Goal: Use online tool/utility: Utilize a website feature to perform a specific function

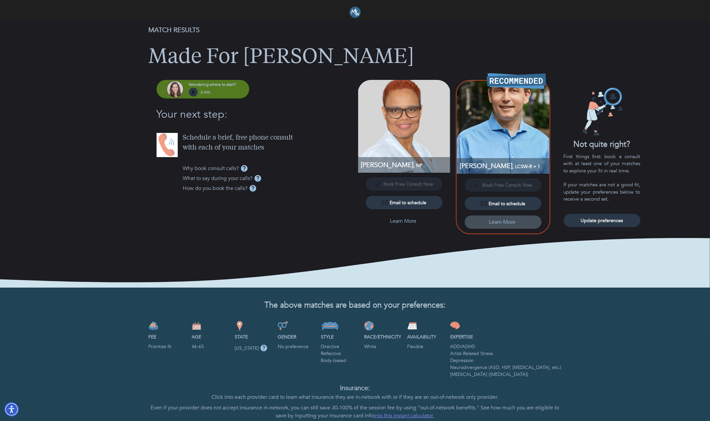
click at [498, 222] on p "Learn More" at bounding box center [502, 222] width 26 height 8
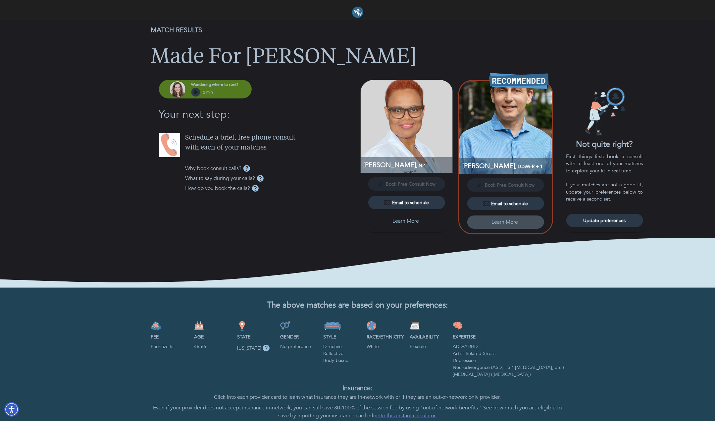
select select "3"
select select "2"
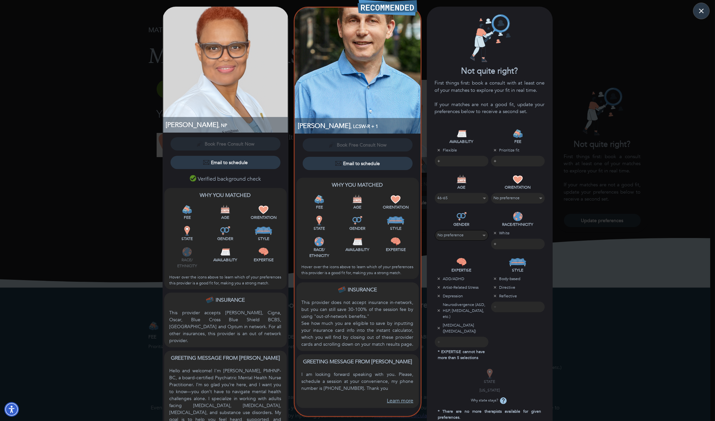
click at [482, 236] on select "No preference [DEMOGRAPHIC_DATA] [DEMOGRAPHIC_DATA] [DEMOGRAPHIC_DATA]" at bounding box center [462, 234] width 48 height 9
click at [521, 338] on div "STYLE Body-based Directive Reflective ​" at bounding box center [518, 305] width 56 height 111
click at [478, 198] on select "No preference [PHONE_NUMBER] 66-85" at bounding box center [461, 197] width 48 height 9
select select "6"
click at [438, 193] on select "No preference [PHONE_NUMBER] 66-85" at bounding box center [462, 197] width 48 height 9
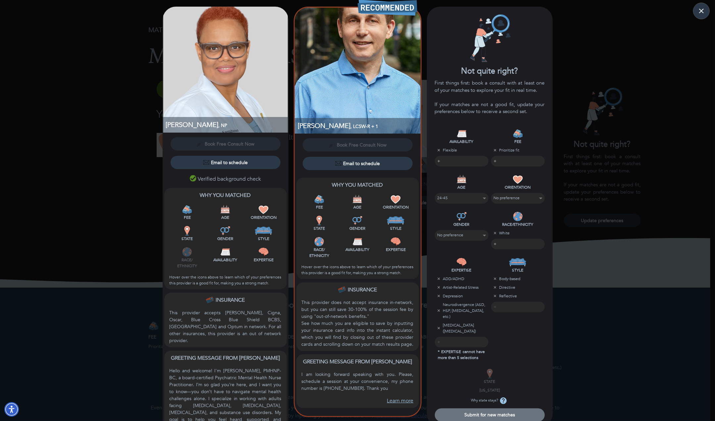
click at [486, 411] on span "Submit for new matches" at bounding box center [489, 414] width 105 height 6
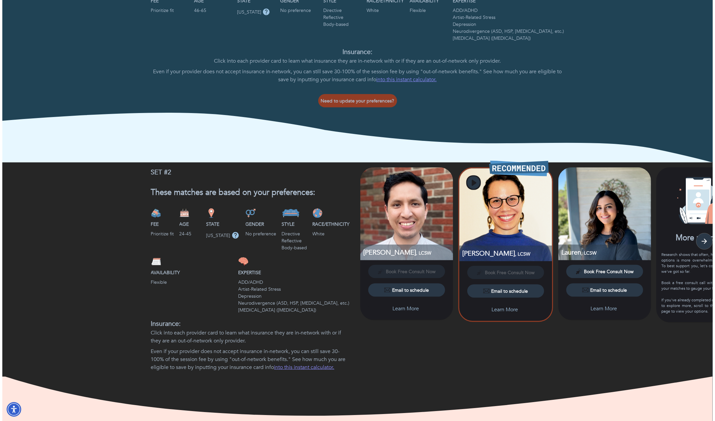
scroll to position [364, 0]
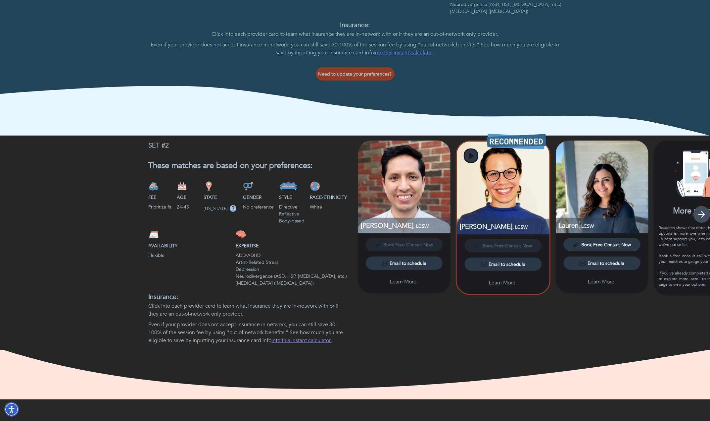
click at [703, 218] on icon "button" at bounding box center [702, 214] width 10 height 10
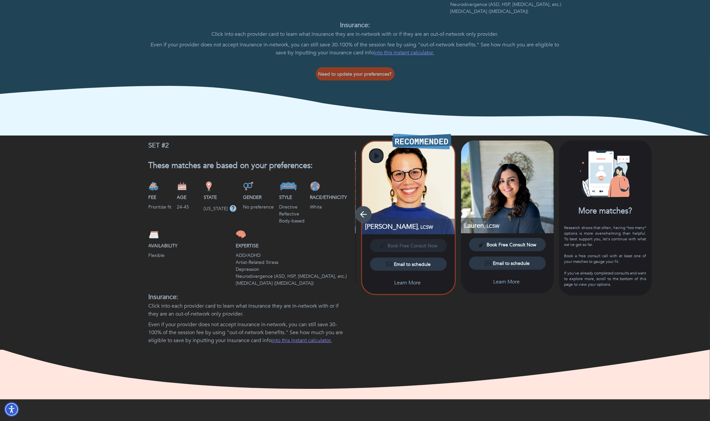
click at [364, 216] on icon "button" at bounding box center [364, 214] width 10 height 10
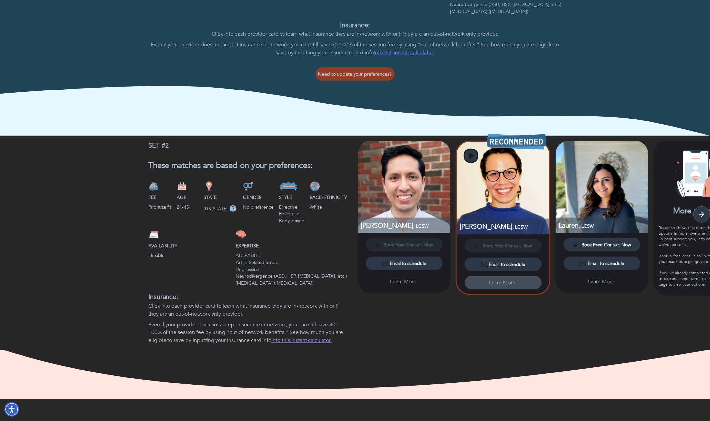
click at [499, 282] on p "Learn More" at bounding box center [502, 282] width 26 height 8
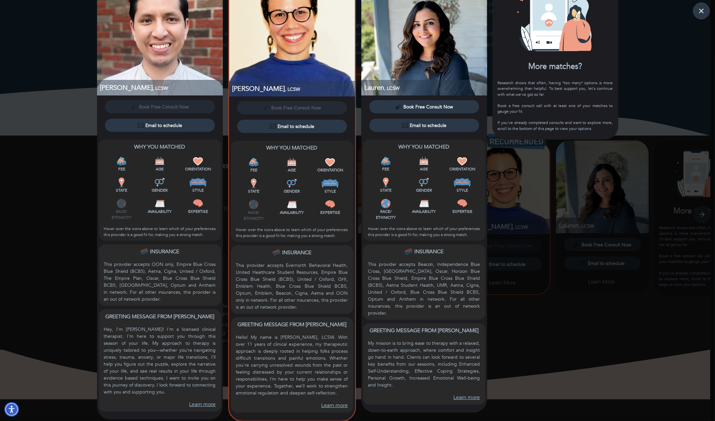
scroll to position [37, 0]
click at [303, 127] on div "Email to schedule" at bounding box center [292, 126] width 45 height 7
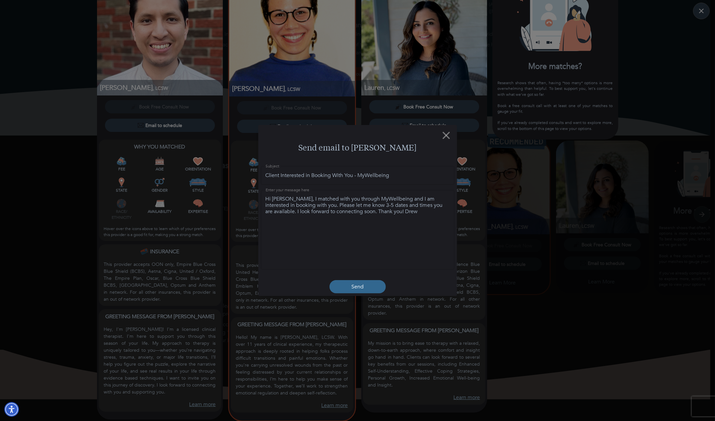
click at [361, 289] on p "Send" at bounding box center [357, 286] width 12 height 8
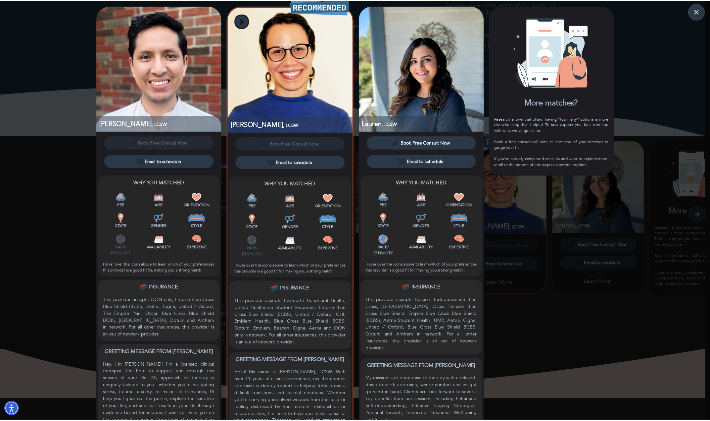
scroll to position [0, 0]
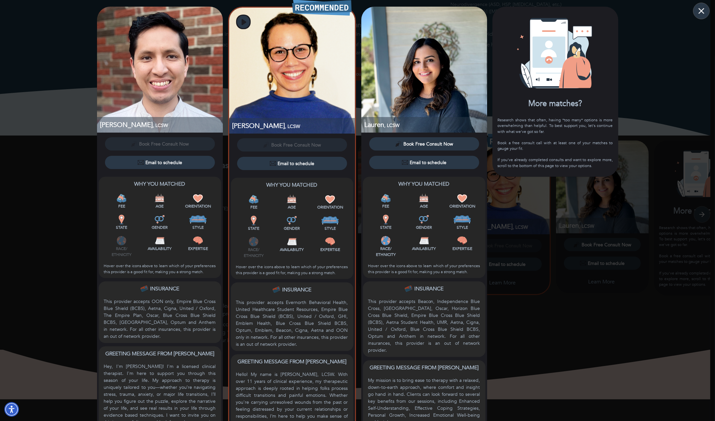
click at [705, 10] on icon "button" at bounding box center [701, 11] width 10 height 10
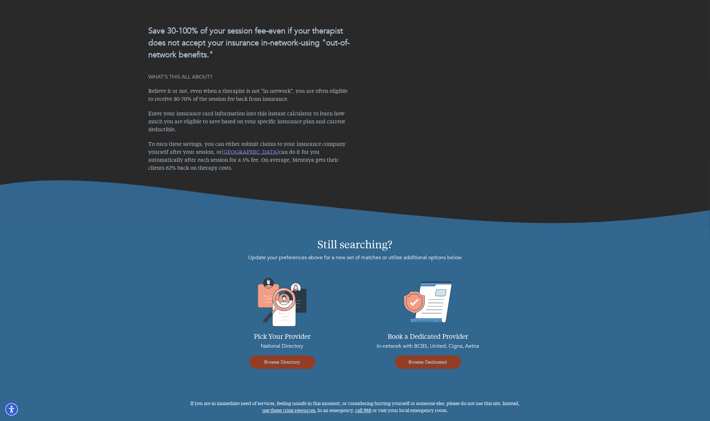
scroll to position [765, 0]
click at [424, 362] on span "Browse Dedicated" at bounding box center [428, 361] width 61 height 6
